Goal: Transaction & Acquisition: Obtain resource

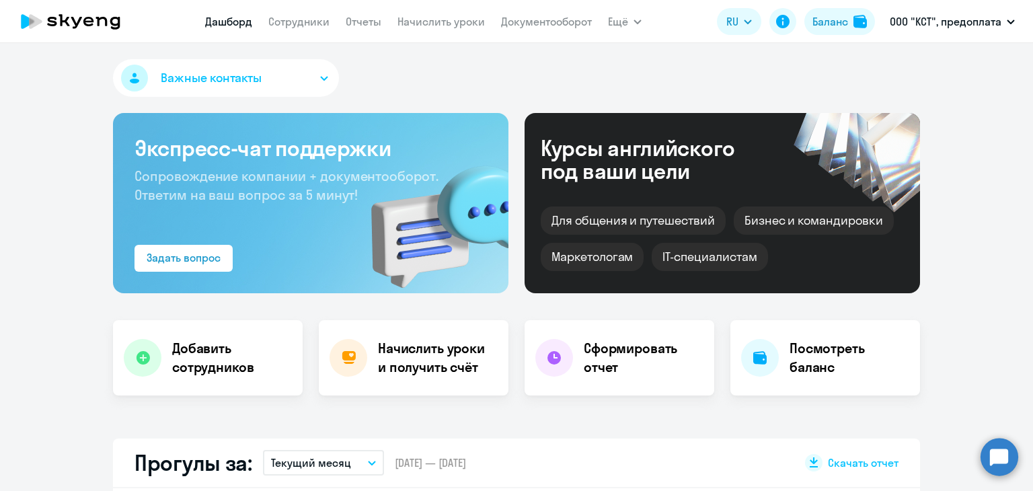
select select "30"
click at [321, 30] on nav "[PERSON_NAME] Отчеты Начислить уроки Документооборот" at bounding box center [398, 21] width 387 height 27
click at [314, 26] on link "Сотрудники" at bounding box center [298, 21] width 61 height 13
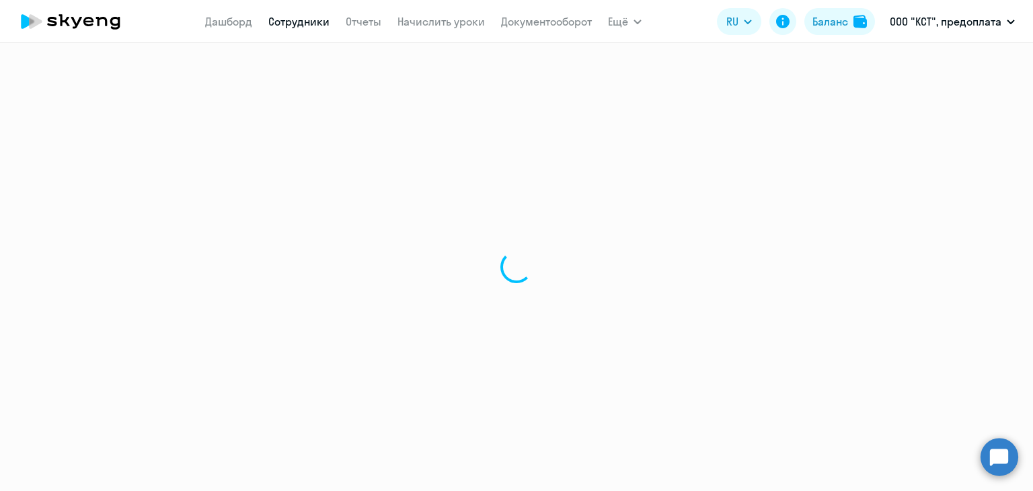
select select "30"
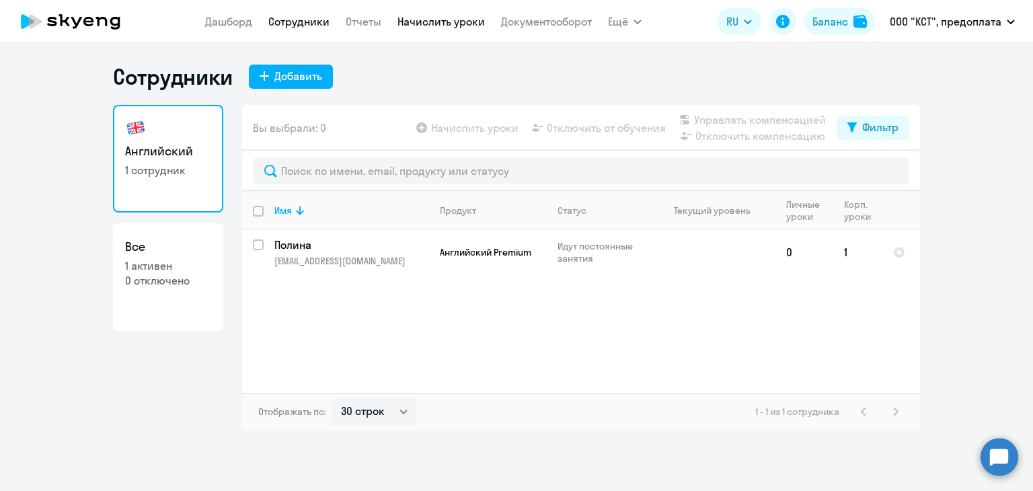
click at [414, 21] on link "Начислить уроки" at bounding box center [441, 21] width 87 height 13
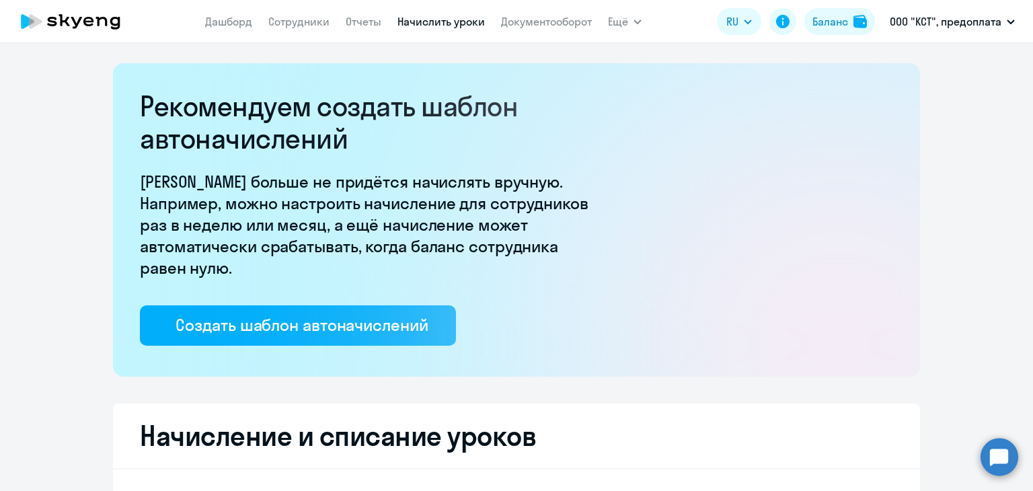
select select "10"
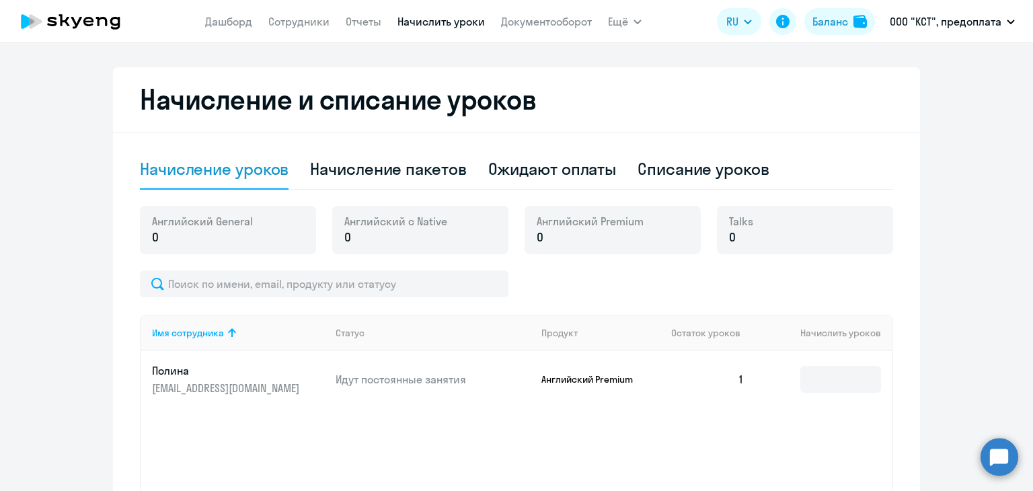
scroll to position [404, 0]
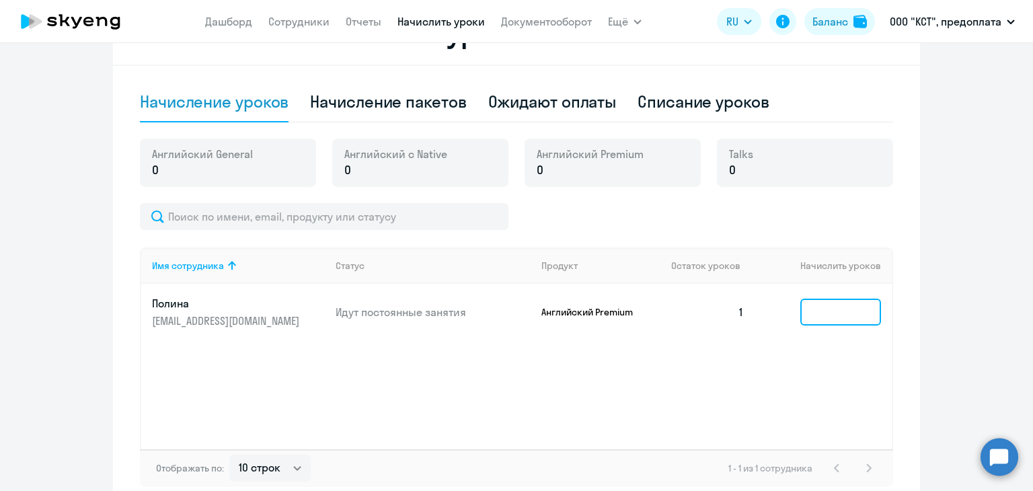
click at [834, 316] on input at bounding box center [841, 312] width 81 height 27
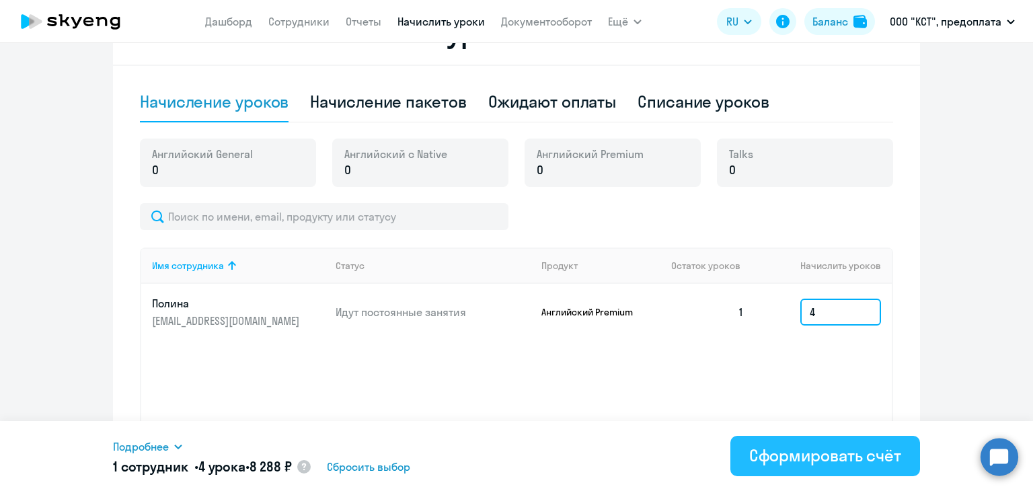
type input "4"
click at [776, 447] on div "Сформировать счёт" at bounding box center [825, 456] width 152 height 22
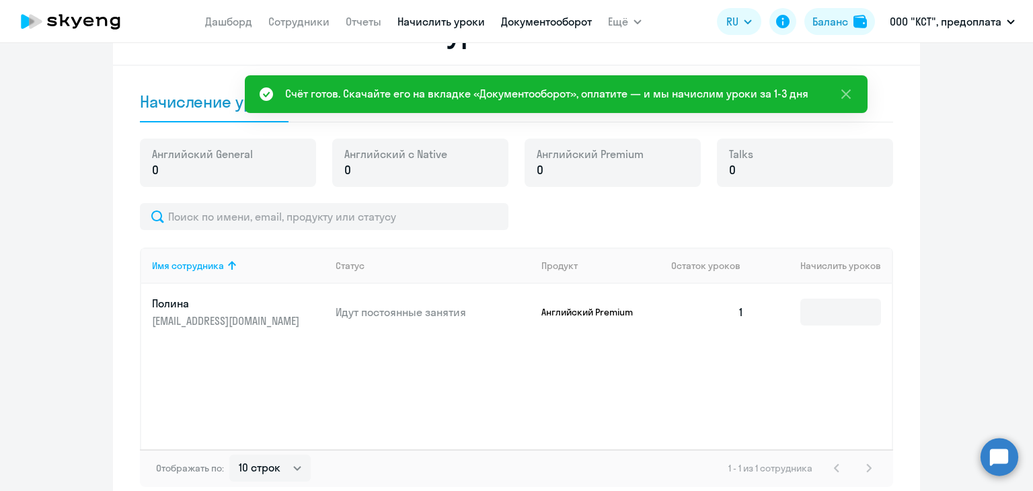
click at [543, 18] on link "Документооборот" at bounding box center [546, 21] width 91 height 13
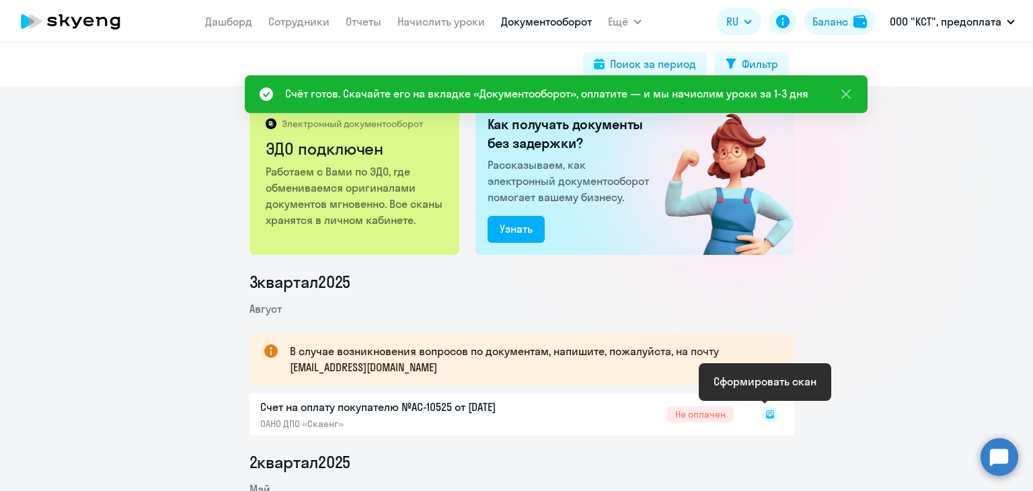
click at [764, 415] on rect at bounding box center [770, 414] width 16 height 16
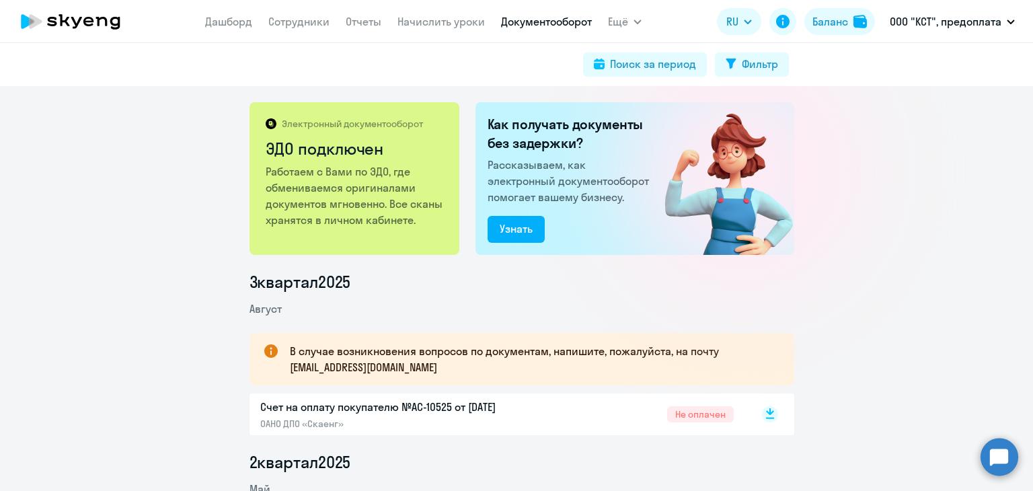
click at [766, 412] on icon at bounding box center [770, 411] width 8 height 7
